Goal: Book appointment/travel/reservation

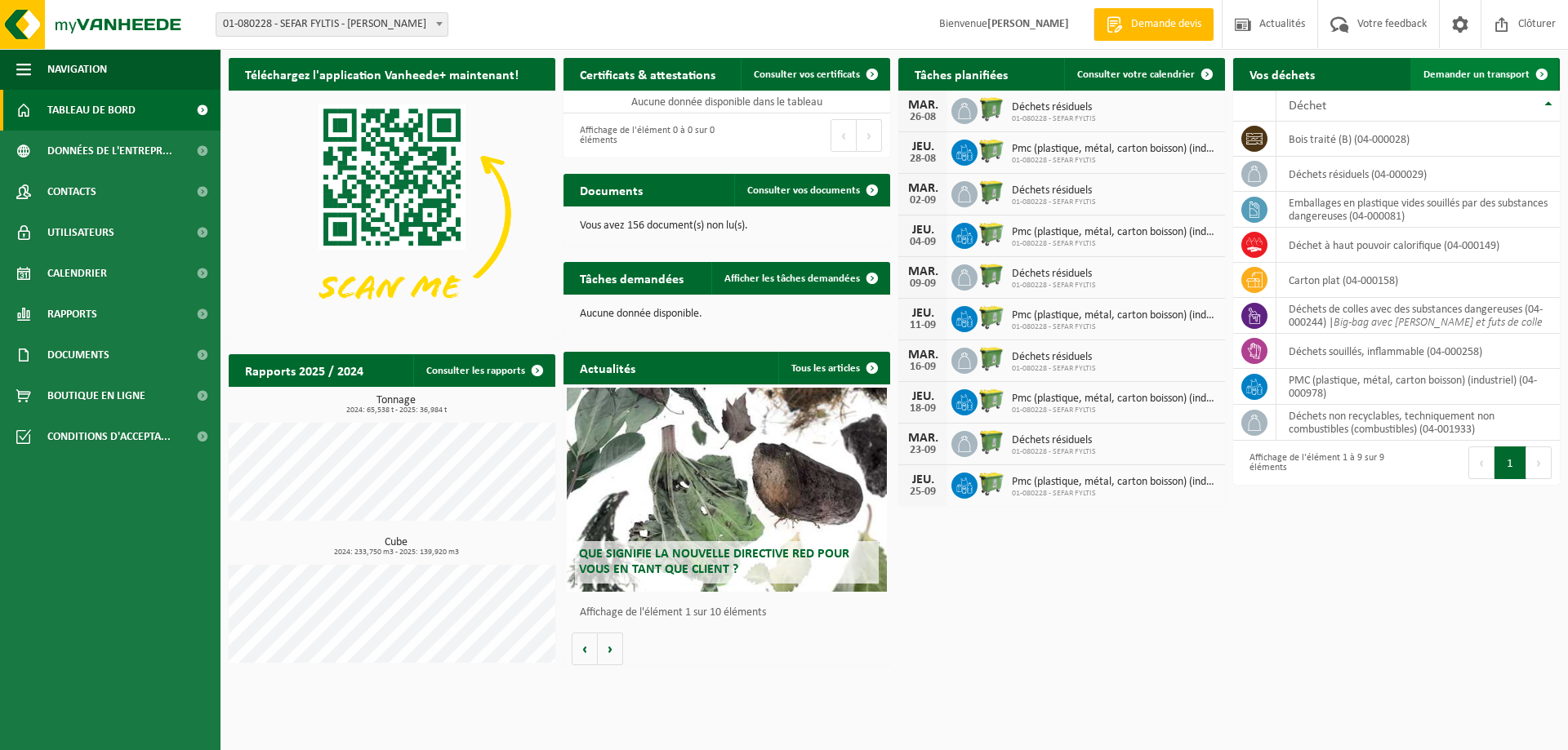
click at [1458, 75] on span "Demander un transport" at bounding box center [1476, 74] width 106 height 10
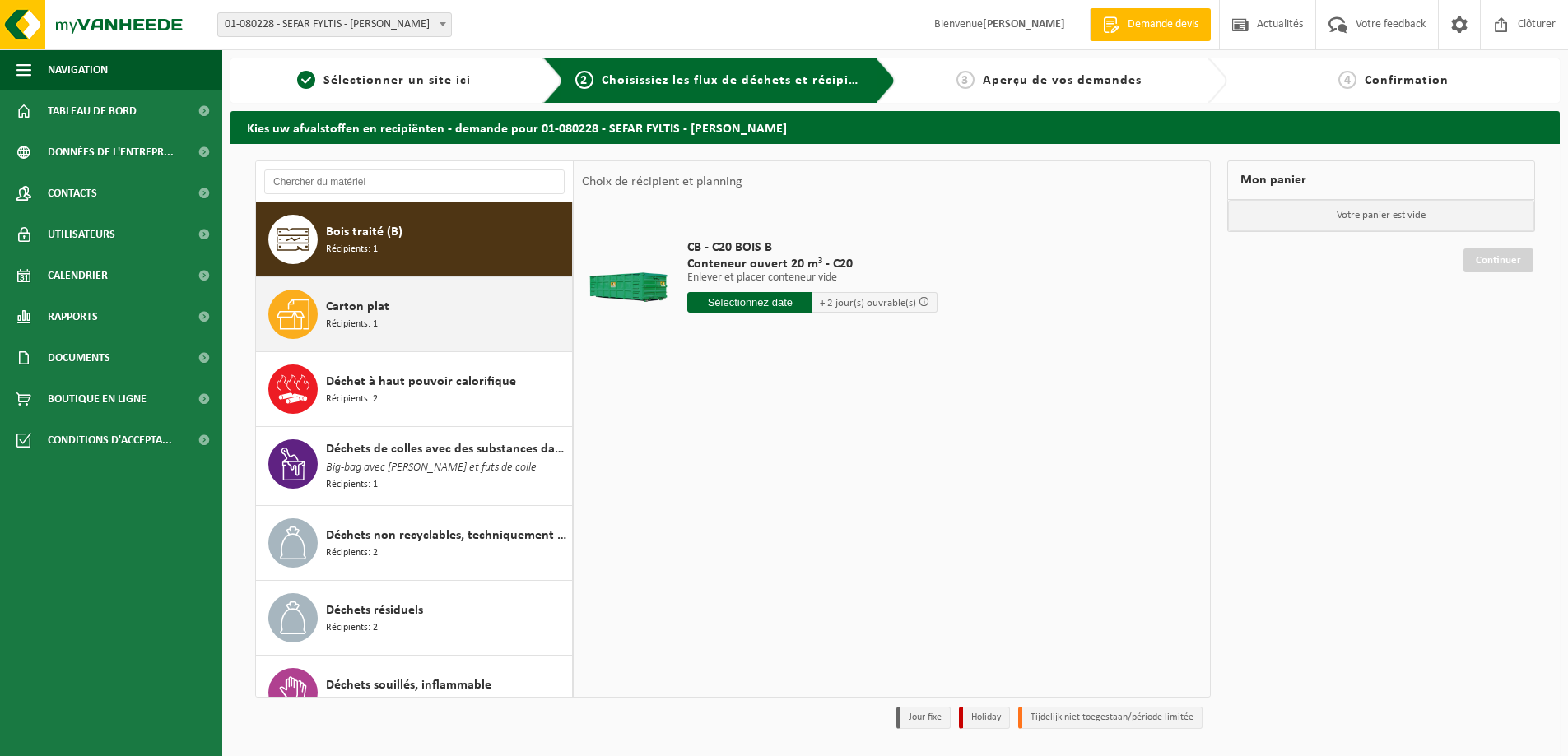
click at [346, 313] on span "Carton plat" at bounding box center [357, 306] width 63 height 20
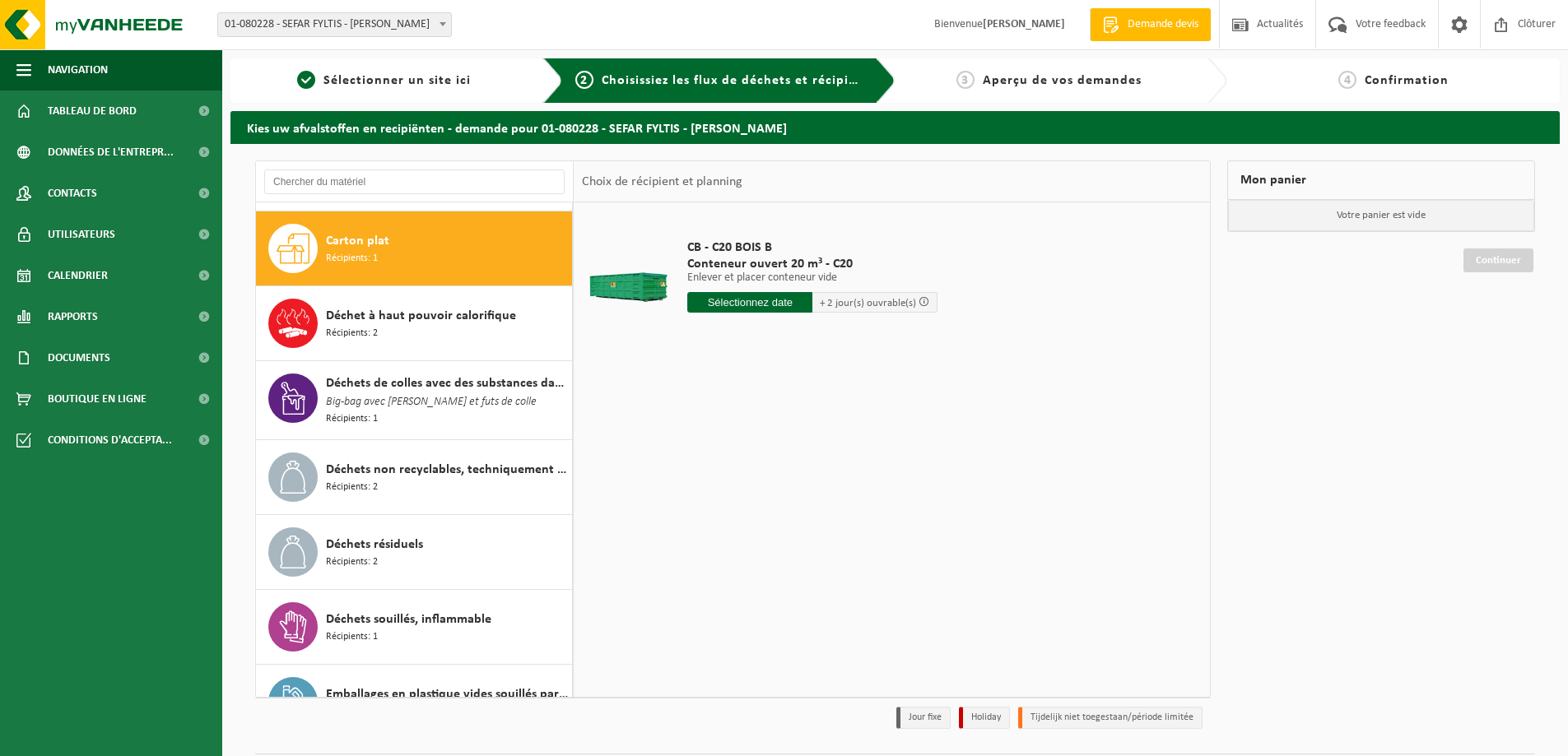
scroll to position [75, 0]
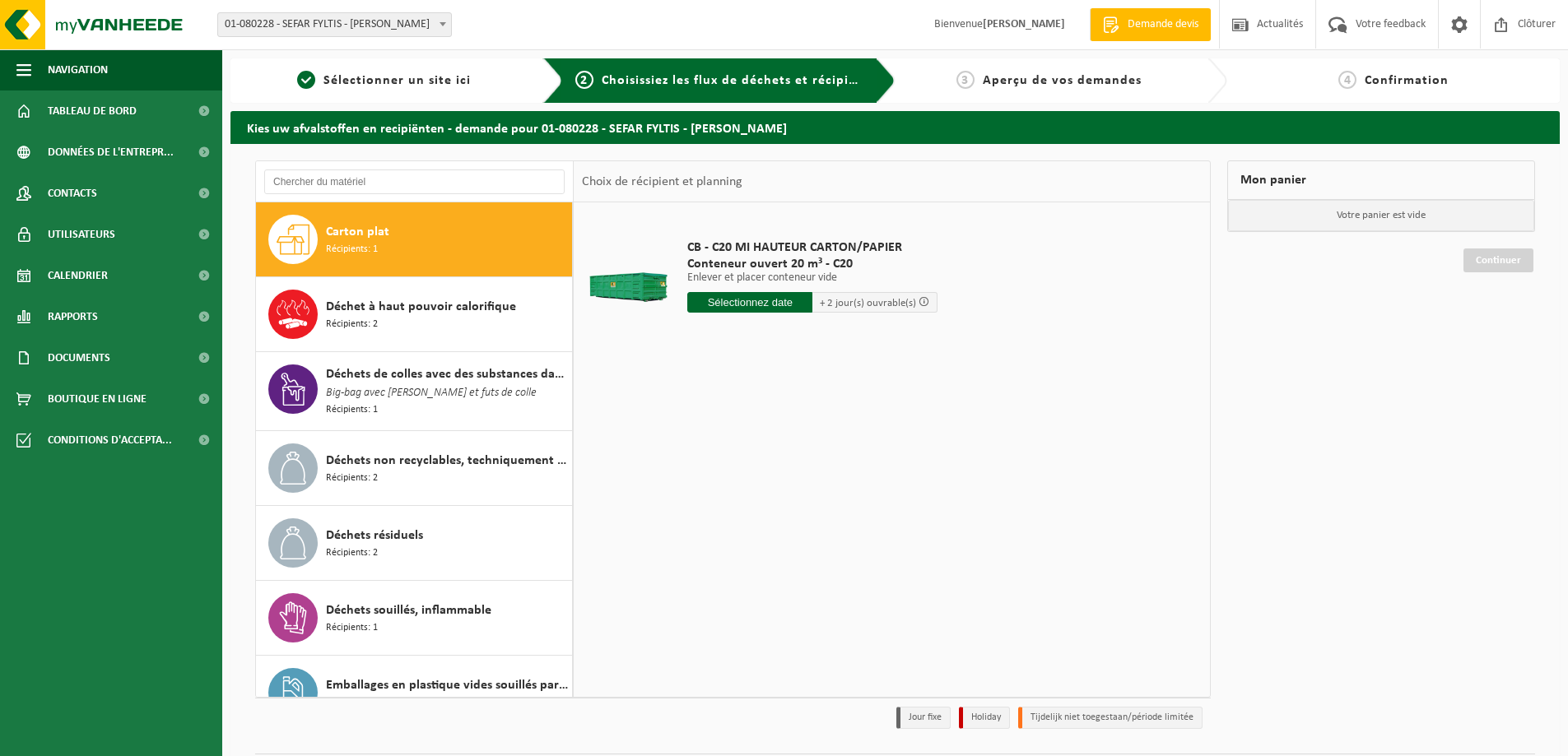
click at [790, 306] on input "text" at bounding box center [749, 303] width 125 height 21
click at [702, 497] on div "25" at bounding box center [702, 501] width 28 height 27
type input "à partir de 2025-08-25"
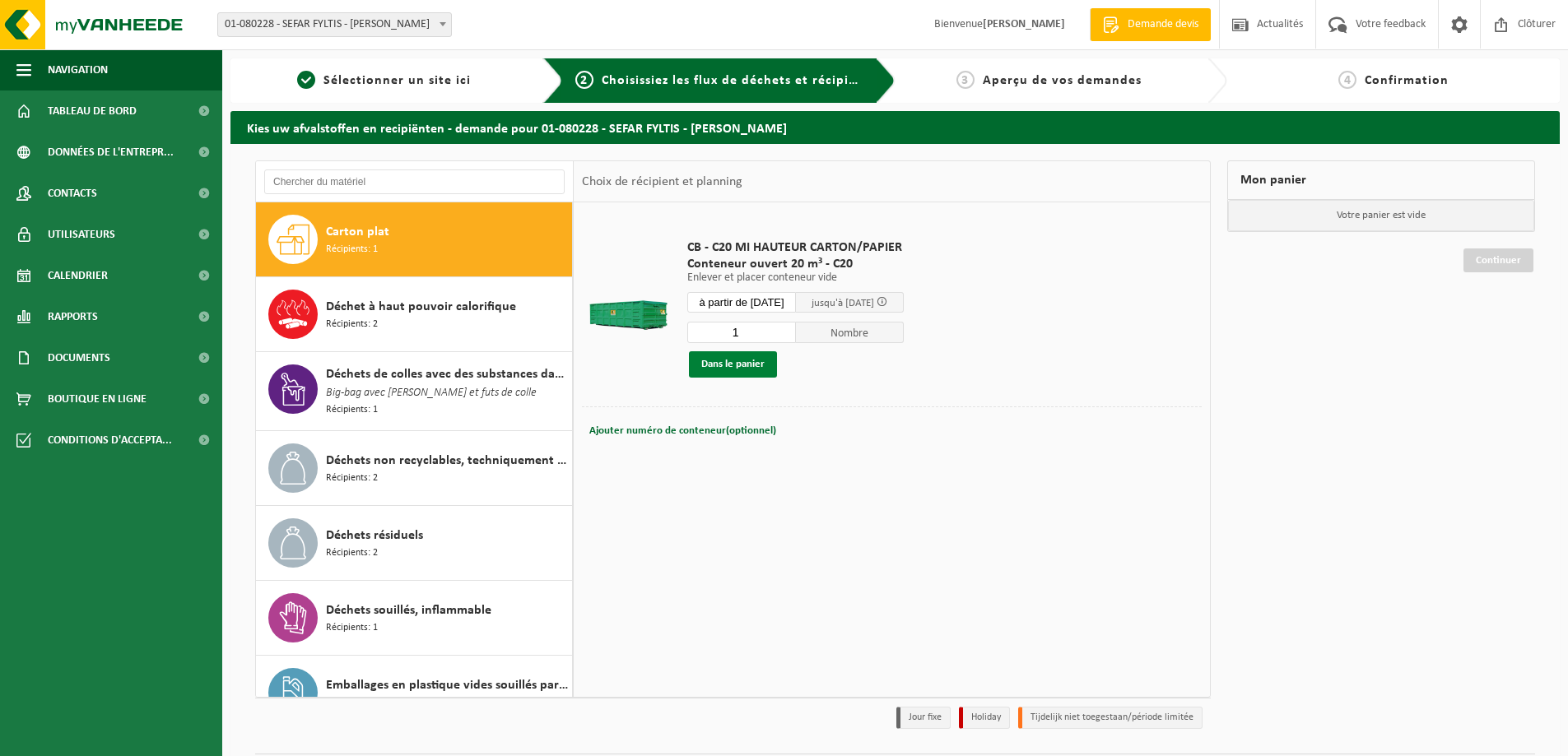
click at [749, 364] on button "Dans le panier" at bounding box center [733, 364] width 88 height 27
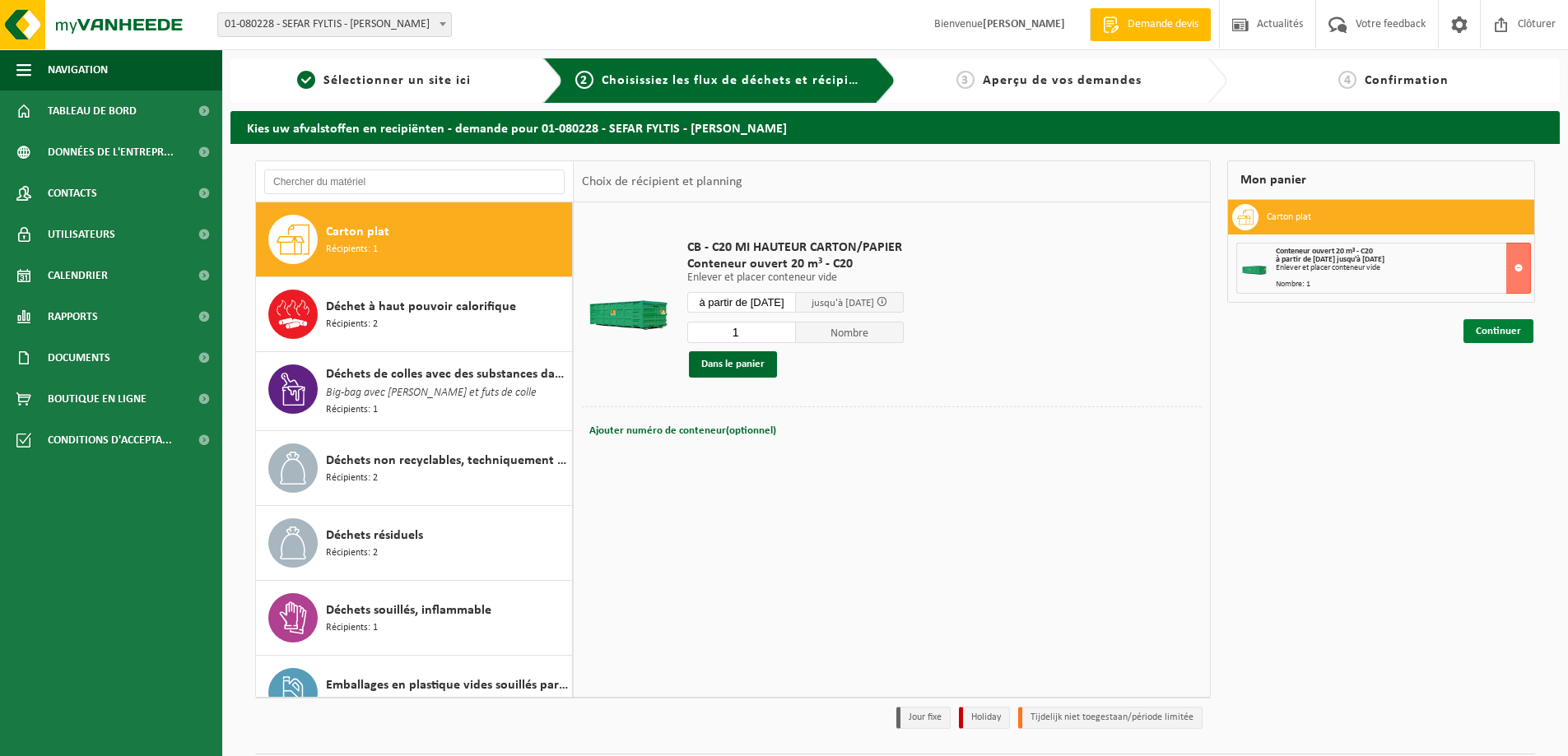
click at [1512, 331] on link "Continuer" at bounding box center [1498, 331] width 70 height 24
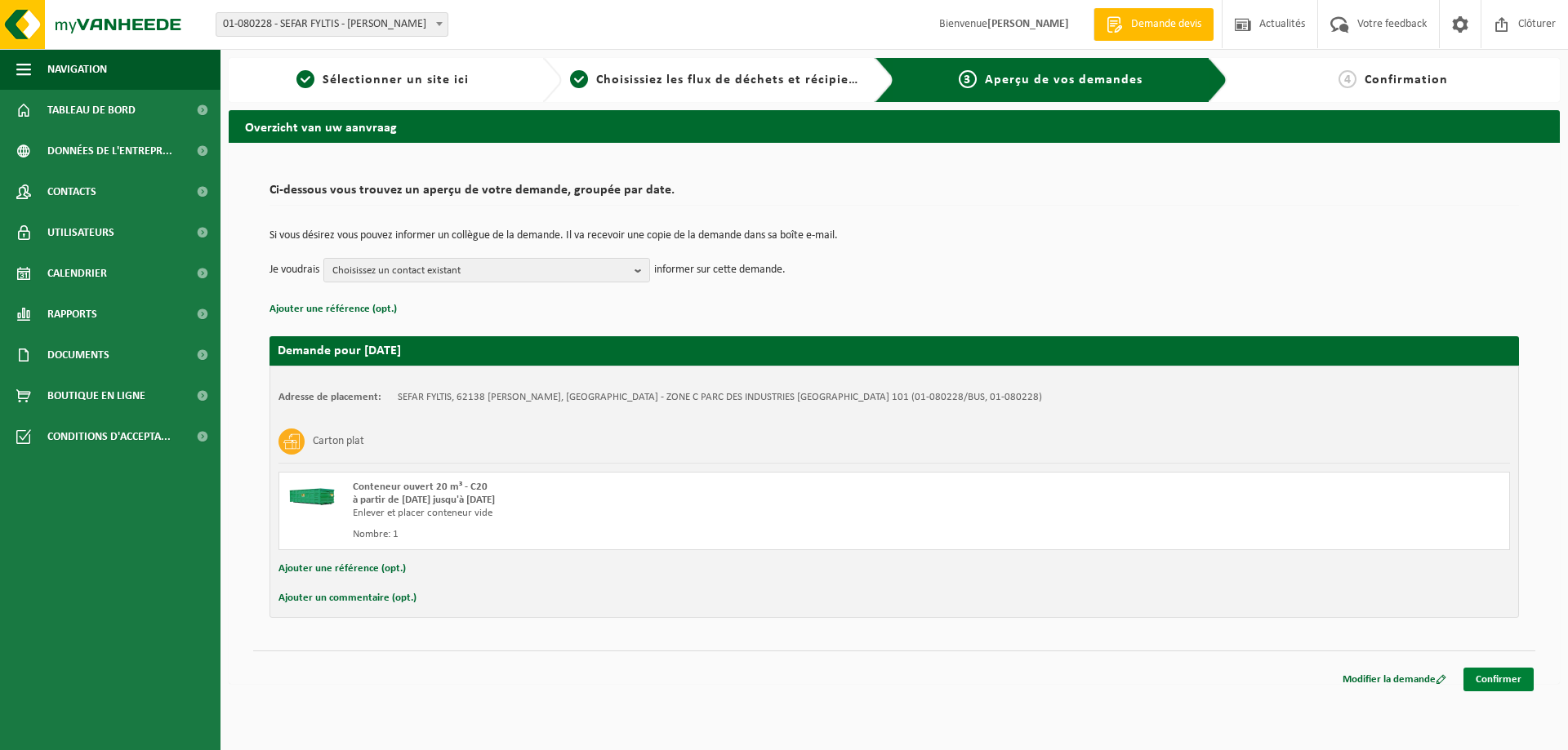
click at [1511, 680] on link "Confirmer" at bounding box center [1499, 680] width 70 height 24
